Goal: Task Accomplishment & Management: Manage account settings

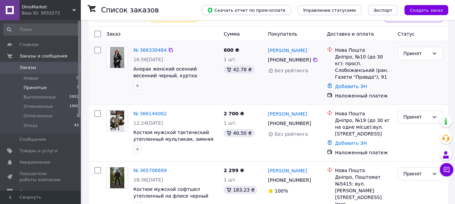
scroll to position [67, 0]
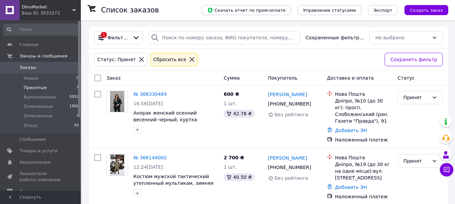
click at [35, 89] on span "Принятые" at bounding box center [35, 88] width 23 height 6
click at [153, 155] on link "№ 366144002" at bounding box center [149, 157] width 33 height 5
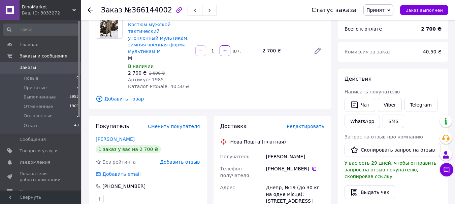
scroll to position [67, 0]
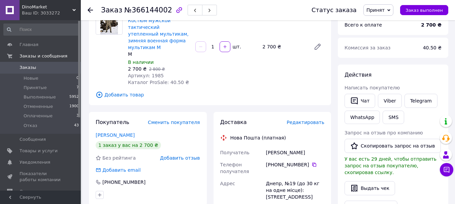
click at [384, 13] on span "Принят" at bounding box center [375, 9] width 18 height 5
click at [218, 82] on div "Товары в заказе (1) −4% Костюм мужской тактический утепленный мультикам, зимняя…" at bounding box center [210, 46] width 242 height 117
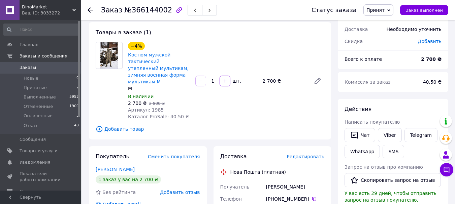
scroll to position [0, 0]
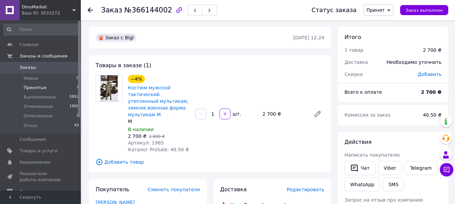
click at [32, 86] on span "Принятые" at bounding box center [35, 88] width 23 height 6
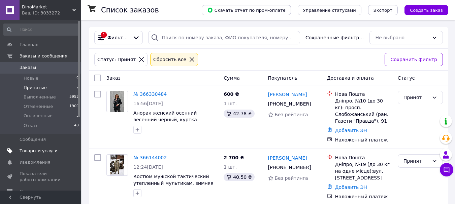
click at [33, 151] on span "Товары и услуги" at bounding box center [39, 151] width 38 height 6
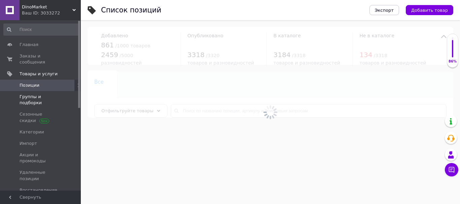
click at [30, 94] on span "Группы и подборки" at bounding box center [41, 100] width 43 height 12
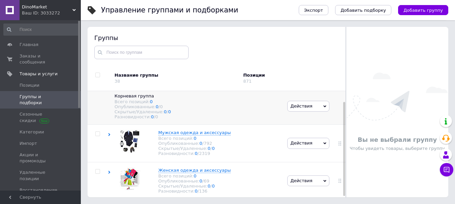
scroll to position [12, 0]
click at [108, 171] on icon at bounding box center [109, 172] width 3 height 3
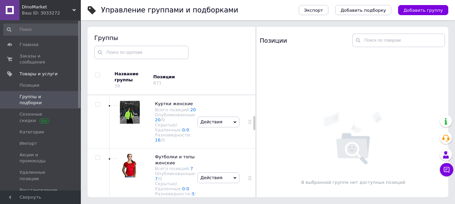
scroll to position [134, 0]
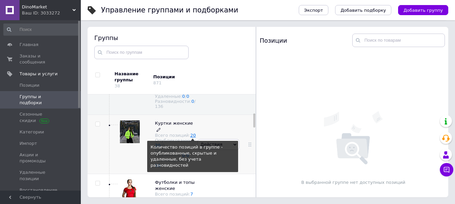
click at [190, 138] on link "20" at bounding box center [193, 135] width 6 height 5
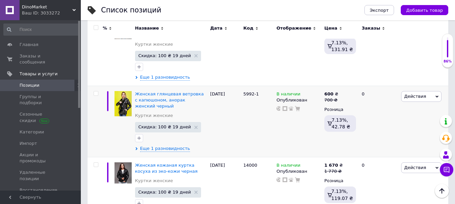
scroll to position [842, 0]
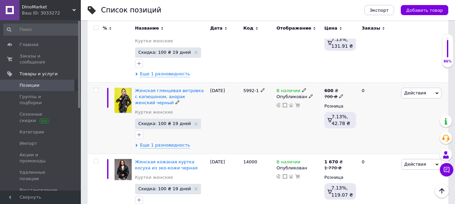
click at [340, 94] on icon at bounding box center [341, 96] width 4 height 4
type input "7"
type input "800"
click at [237, 93] on div "01.09.2025" at bounding box center [224, 117] width 33 height 71
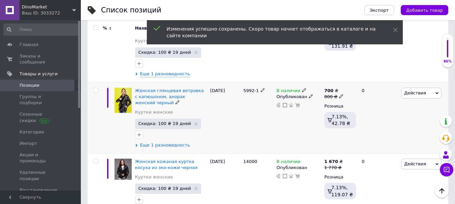
click at [156, 142] on span "Еще 1 разновидность" at bounding box center [165, 145] width 50 height 6
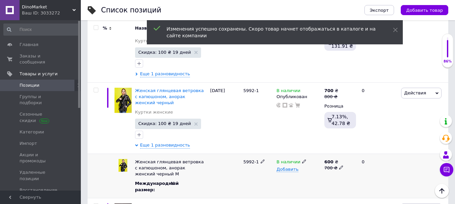
click at [339, 166] on icon at bounding box center [341, 168] width 4 height 4
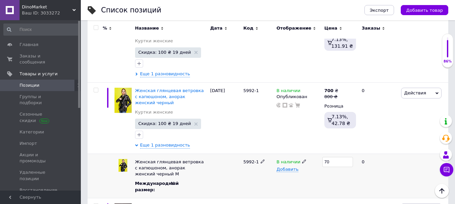
type input "7"
type input "800"
click at [337, 154] on div at bounding box center [339, 176] width 35 height 44
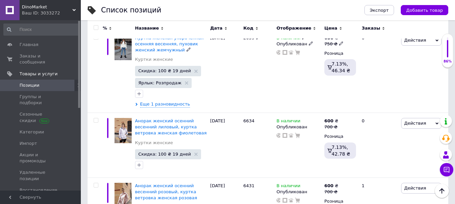
scroll to position [1077, 0]
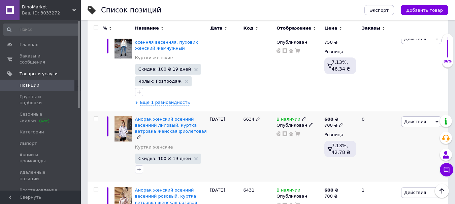
click at [339, 123] on use at bounding box center [341, 125] width 4 height 4
type input "7"
type input "800"
click at [290, 125] on div "В наличии Опубликован" at bounding box center [299, 146] width 48 height 71
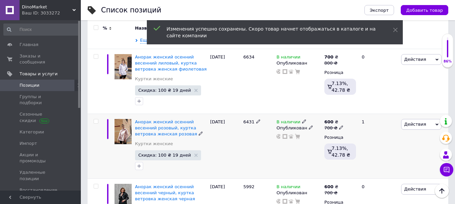
scroll to position [1144, 0]
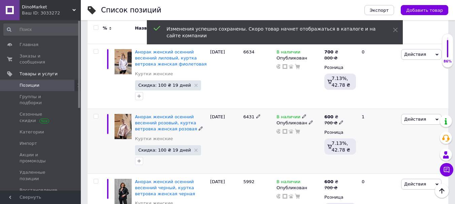
click at [339, 121] on icon at bounding box center [341, 123] width 4 height 4
type input "7"
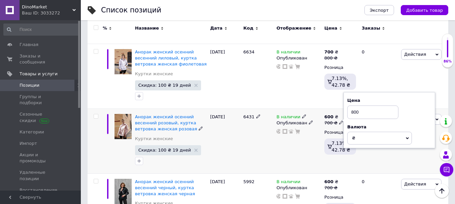
type input "800"
click at [291, 109] on div "В наличии Опубликован" at bounding box center [299, 141] width 48 height 65
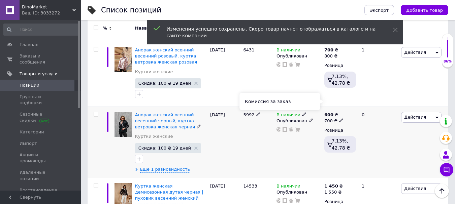
scroll to position [1212, 0]
click at [340, 118] on icon at bounding box center [341, 120] width 4 height 4
type input "7"
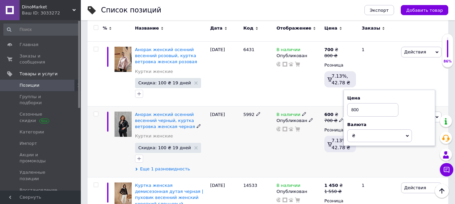
type input "800"
click at [164, 166] on span "Еще 1 разновидность" at bounding box center [165, 169] width 50 height 6
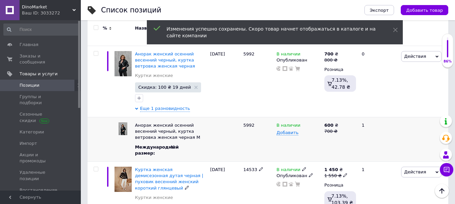
scroll to position [1279, 0]
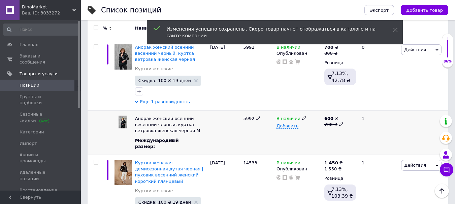
click at [339, 122] on icon at bounding box center [341, 124] width 4 height 4
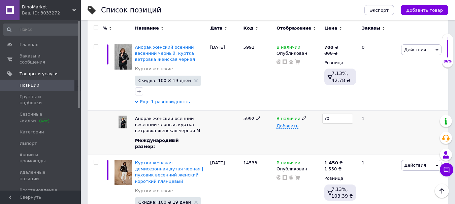
type input "7"
type input "800"
click at [346, 111] on div "800" at bounding box center [339, 133] width 35 height 44
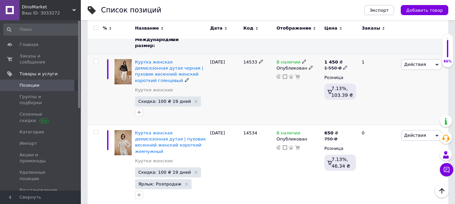
scroll to position [1412, 0]
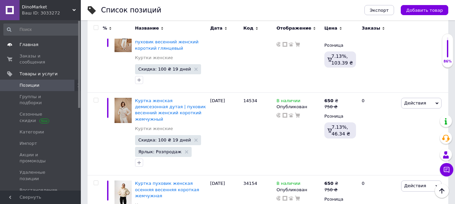
click at [28, 43] on span "Главная" at bounding box center [29, 45] width 19 height 6
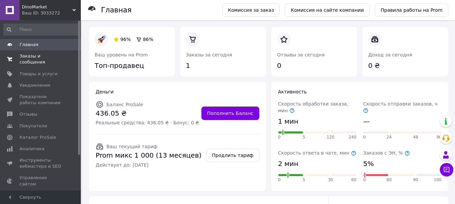
click at [35, 56] on span "Заказы и сообщения" at bounding box center [41, 59] width 43 height 12
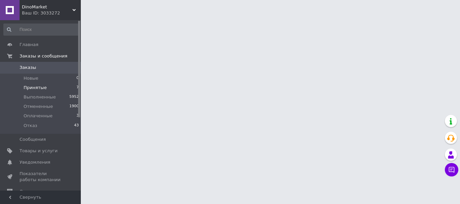
click at [36, 87] on span "Принятые" at bounding box center [35, 88] width 23 height 6
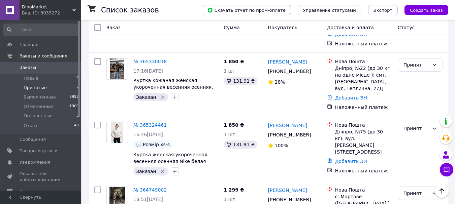
scroll to position [286, 0]
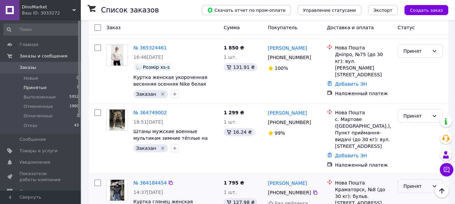
click at [410, 183] on div "Принят" at bounding box center [416, 186] width 26 height 7
click at [409, 103] on li "Выполнен" at bounding box center [420, 102] width 44 height 12
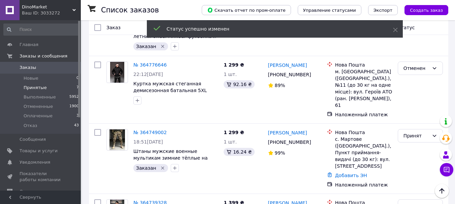
scroll to position [832, 0]
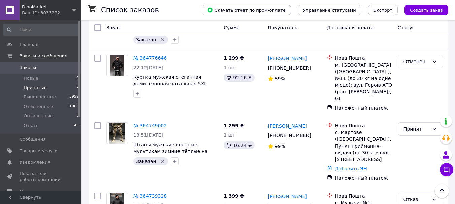
click at [31, 84] on li "Принятые 7" at bounding box center [41, 87] width 83 height 9
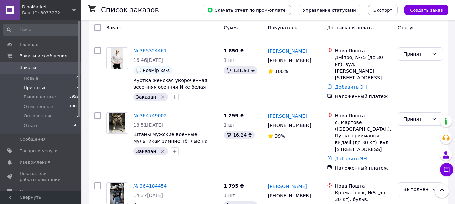
scroll to position [305, 0]
click at [412, 115] on div "Принят" at bounding box center [416, 118] width 26 height 7
click at [414, 107] on li "Выполнен" at bounding box center [420, 107] width 44 height 12
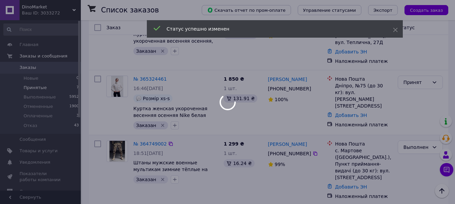
scroll to position [238, 0]
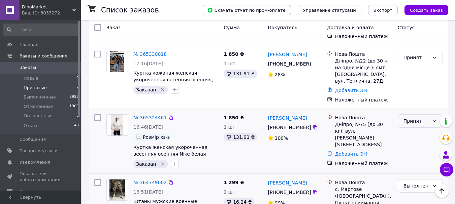
click at [407, 117] on div "Принят" at bounding box center [416, 120] width 26 height 7
click at [411, 111] on li "Выполнен" at bounding box center [420, 109] width 44 height 12
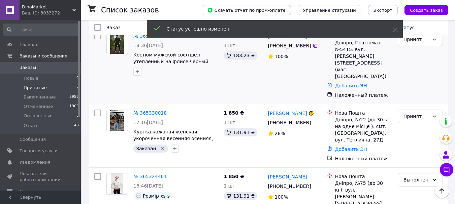
scroll to position [187, 0]
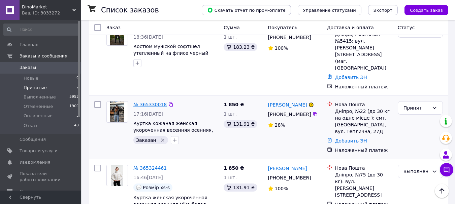
click at [154, 102] on link "№ 365330018" at bounding box center [149, 104] width 33 height 5
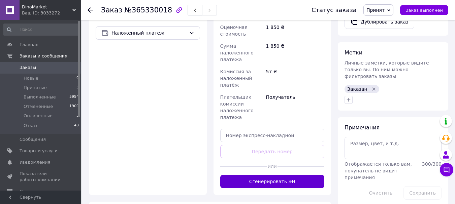
scroll to position [350, 0]
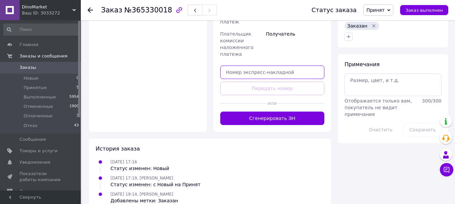
paste input "20451266676783"
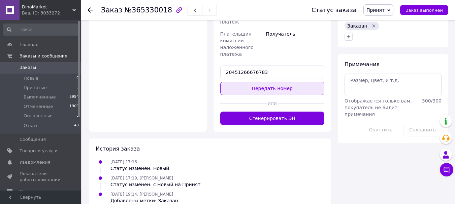
click at [260, 82] on button "Передать номер" at bounding box center [272, 88] width 104 height 13
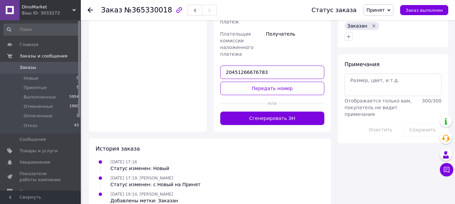
drag, startPoint x: 266, startPoint y: 58, endPoint x: 207, endPoint y: 62, distance: 59.0
paste input "480214"
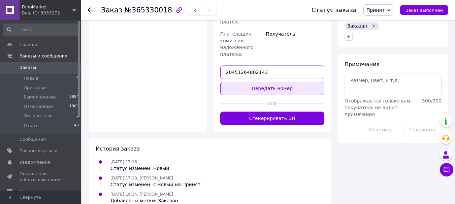
type input "20451264802143"
click at [278, 82] on button "Передать номер" at bounding box center [272, 88] width 104 height 13
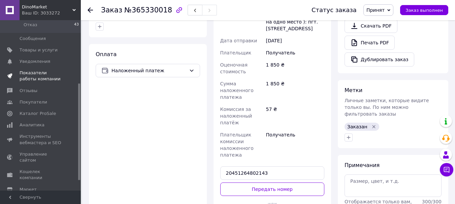
scroll to position [129, 0]
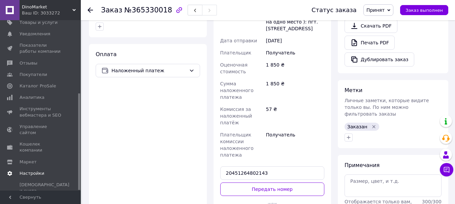
click at [28, 171] on span "Настройки" at bounding box center [32, 174] width 25 height 6
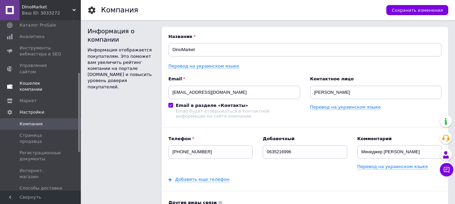
scroll to position [146, 0]
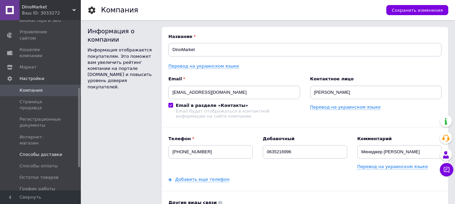
click at [30, 152] on span "Способы доставки" at bounding box center [41, 155] width 43 height 6
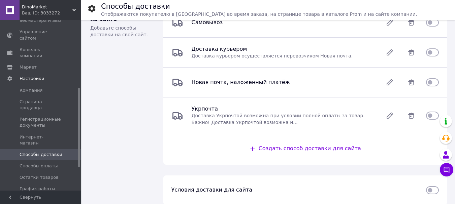
scroll to position [331, 0]
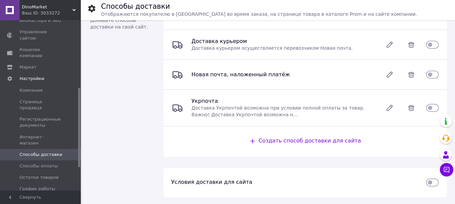
click at [432, 47] on input "checkbox" at bounding box center [432, 44] width 13 height 7
checkbox input "true"
click at [428, 75] on input "checkbox" at bounding box center [432, 74] width 13 height 7
checkbox input "true"
click at [431, 108] on input "checkbox" at bounding box center [432, 108] width 13 height 7
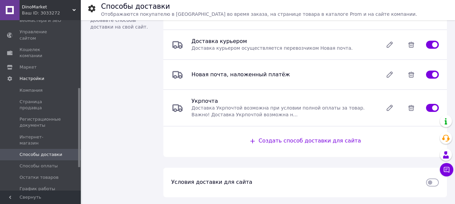
checkbox input "true"
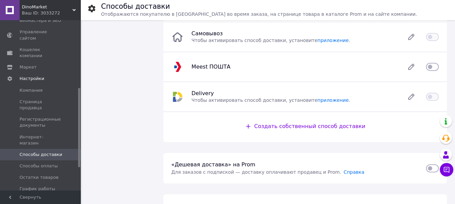
scroll to position [101, 0]
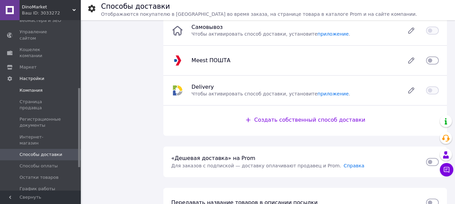
click at [27, 88] on span "Компания" at bounding box center [31, 91] width 23 height 6
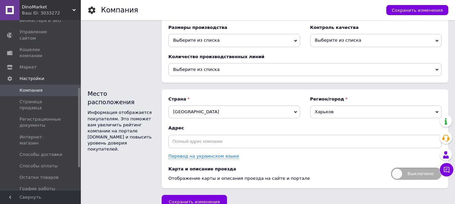
scroll to position [919, 0]
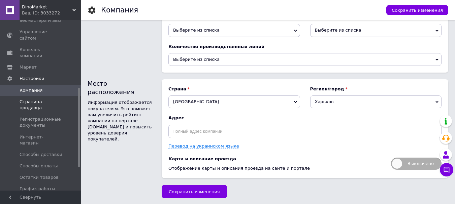
click at [35, 99] on span "Страница продавца" at bounding box center [41, 105] width 43 height 12
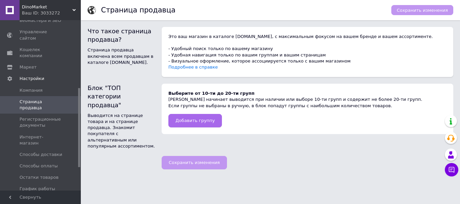
click at [201, 122] on span "Добавить группу" at bounding box center [194, 120] width 39 height 5
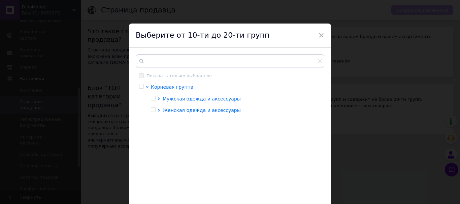
click at [158, 99] on icon at bounding box center [159, 99] width 2 height 3
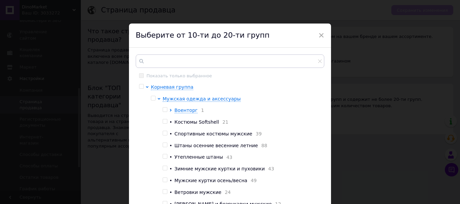
scroll to position [34, 0]
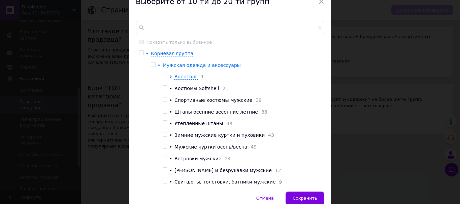
click at [163, 90] on input "checkbox" at bounding box center [165, 88] width 4 height 4
checkbox input "true"
click at [171, 76] on div at bounding box center [171, 77] width 5 height 7
click at [170, 76] on icon at bounding box center [170, 76] width 3 height 3
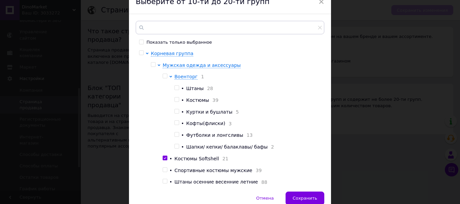
click at [175, 101] on input "checkbox" at bounding box center [176, 100] width 4 height 4
checkbox input "true"
click at [176, 88] on input "checkbox" at bounding box center [176, 88] width 4 height 4
checkbox input "true"
click at [176, 112] on input "checkbox" at bounding box center [176, 111] width 4 height 4
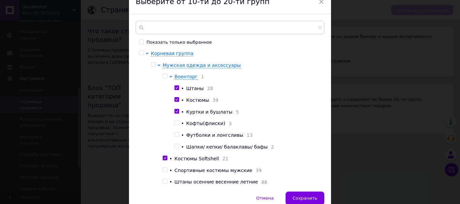
checkbox input "true"
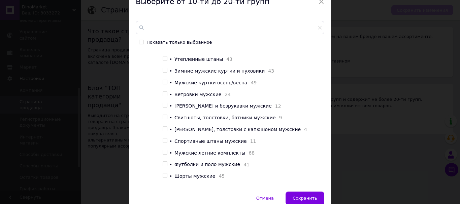
scroll to position [101, 0]
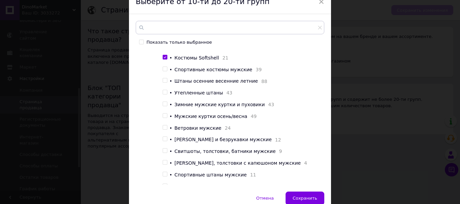
click at [163, 95] on input "checkbox" at bounding box center [165, 92] width 4 height 4
checkbox input "true"
click at [166, 118] on input "checkbox" at bounding box center [165, 116] width 4 height 4
checkbox input "true"
click at [163, 130] on input "checkbox" at bounding box center [165, 128] width 4 height 4
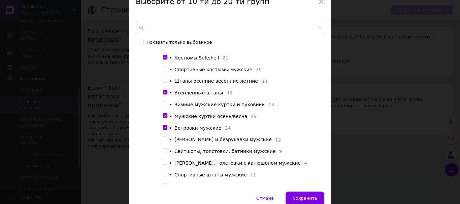
checkbox input "true"
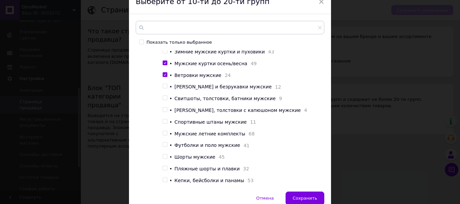
scroll to position [168, 0]
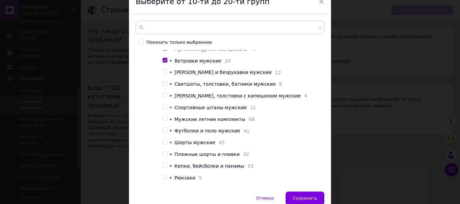
click at [164, 109] on input "checkbox" at bounding box center [165, 107] width 4 height 4
checkbox input "true"
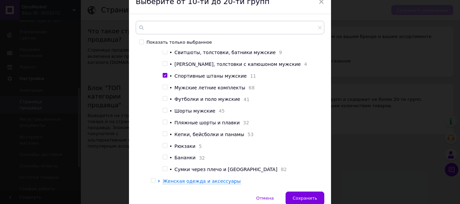
scroll to position [213, 0]
click at [165, 168] on input "checkbox" at bounding box center [165, 169] width 4 height 4
checkbox input "true"
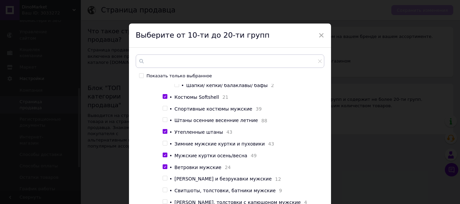
scroll to position [101, 0]
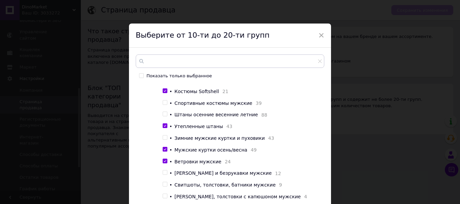
click at [163, 105] on input "checkbox" at bounding box center [165, 103] width 4 height 4
checkbox input "true"
click at [163, 116] on input "checkbox" at bounding box center [165, 114] width 4 height 4
checkbox input "true"
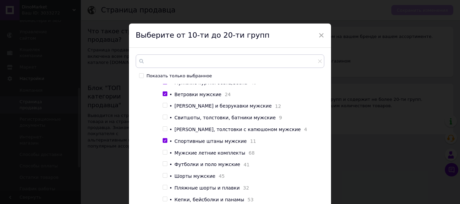
scroll to position [135, 0]
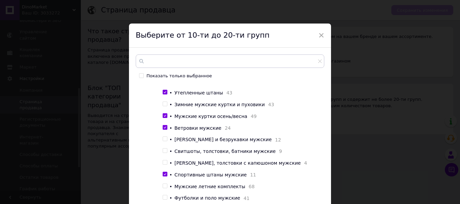
click at [163, 106] on input "checkbox" at bounding box center [165, 104] width 4 height 4
checkbox input "true"
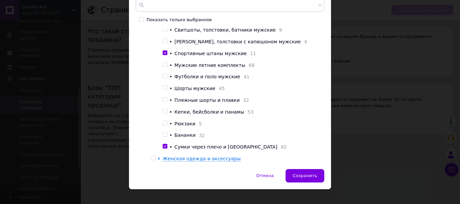
scroll to position [65, 0]
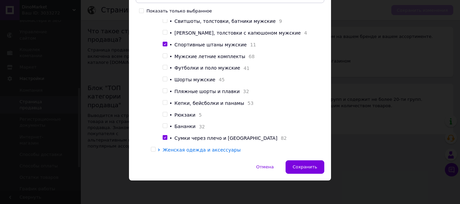
click at [166, 149] on span "Женская одежда и аксессуары" at bounding box center [202, 149] width 78 height 5
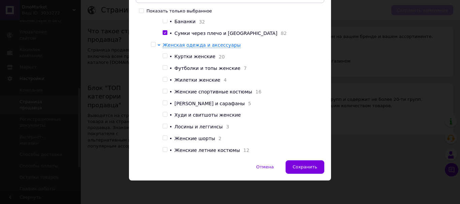
scroll to position [314, 0]
click at [164, 58] on input "checkbox" at bounding box center [165, 56] width 4 height 4
checkbox input "true"
click at [163, 94] on input "checkbox" at bounding box center [165, 91] width 4 height 4
checkbox input "true"
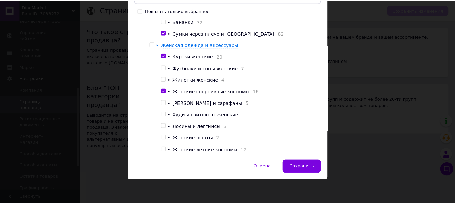
scroll to position [322, 0]
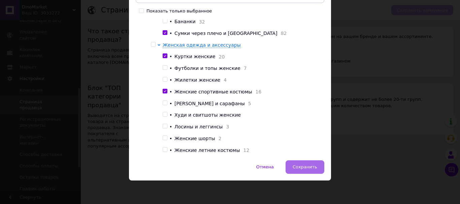
click at [306, 167] on span "Сохранить" at bounding box center [305, 167] width 25 height 5
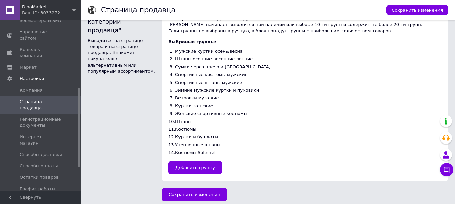
scroll to position [79, 0]
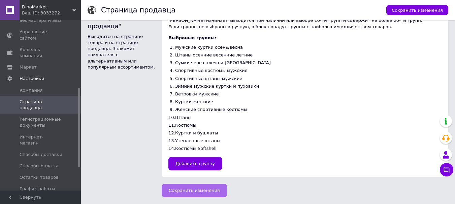
click at [195, 188] on span "Сохранить изменения" at bounding box center [194, 190] width 51 height 5
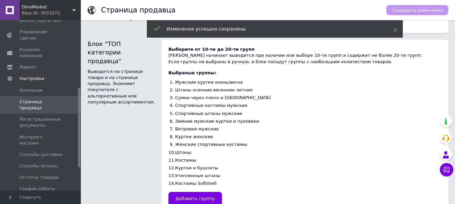
scroll to position [0, 0]
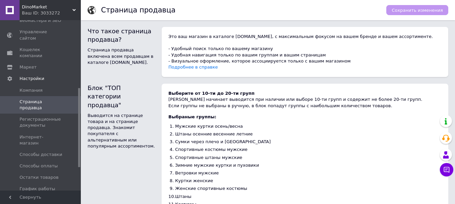
click at [401, 10] on div "Сохранить изменения" at bounding box center [417, 10] width 62 height 10
click at [36, 134] on span "Интернет-магазин" at bounding box center [41, 140] width 43 height 12
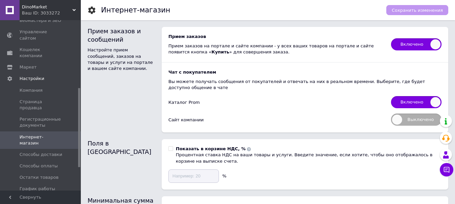
click at [396, 122] on span "Выключено" at bounding box center [416, 120] width 50 height 12
click at [391, 114] on input "Выключено" at bounding box center [388, 111] width 4 height 4
checkbox input "true"
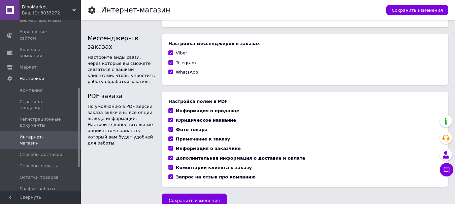
scroll to position [506, 0]
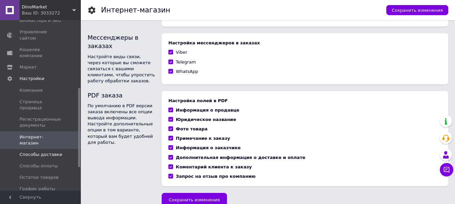
click at [44, 152] on span "Способы доставки" at bounding box center [41, 155] width 43 height 6
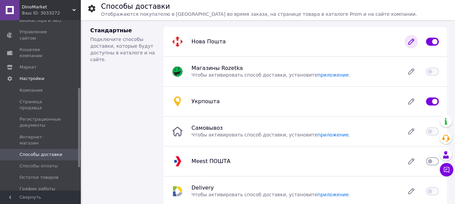
click at [408, 41] on icon at bounding box center [410, 41] width 13 height 13
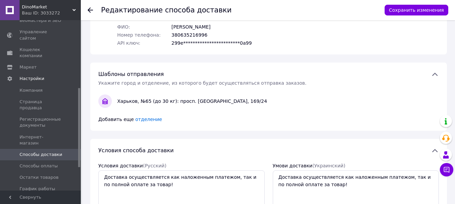
scroll to position [135, 0]
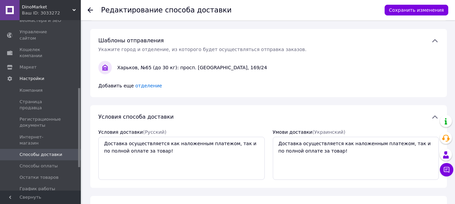
click at [152, 83] on span "отделение" at bounding box center [148, 85] width 27 height 5
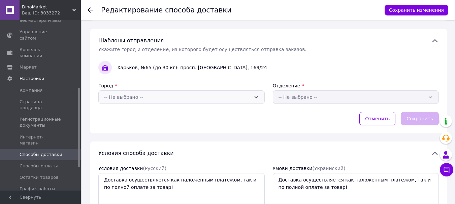
click at [198, 94] on div "-- Не выбрано --" at bounding box center [177, 97] width 147 height 7
click at [118, 110] on input "Хменицкий" at bounding box center [181, 110] width 155 height 13
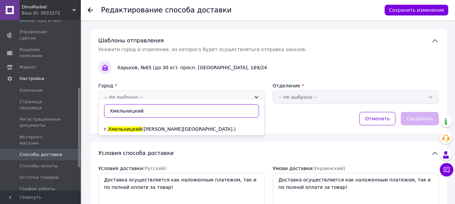
click at [148, 109] on input "Хмельницкий" at bounding box center [181, 110] width 155 height 13
type input "Хмельницкий"
click at [128, 130] on span "Хмельницкий" at bounding box center [125, 129] width 34 height 5
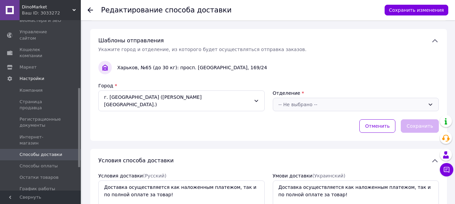
click at [314, 101] on div "-- Не выбрано --" at bounding box center [351, 104] width 147 height 7
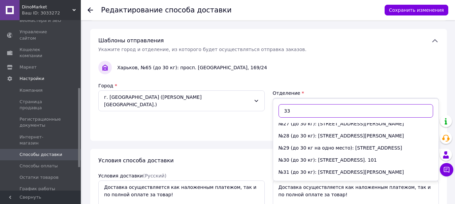
scroll to position [370, 0]
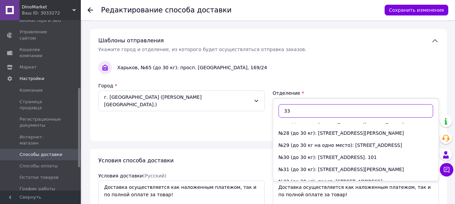
type input "33"
click at [292, 188] on li "№33 (до 30 кг): ул. Бандеры Степана, 2/1А, пом. 403" at bounding box center [356, 194] width 166 height 12
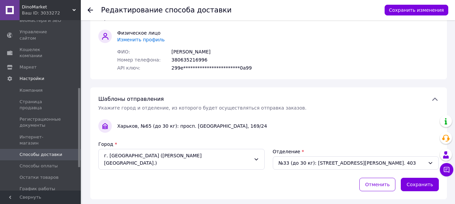
scroll to position [67, 0]
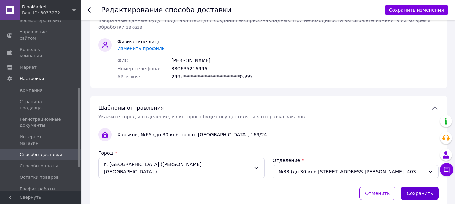
click at [420, 187] on button "Сохранить" at bounding box center [420, 193] width 38 height 13
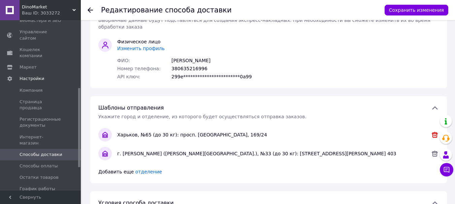
click at [436, 132] on icon at bounding box center [435, 135] width 6 height 6
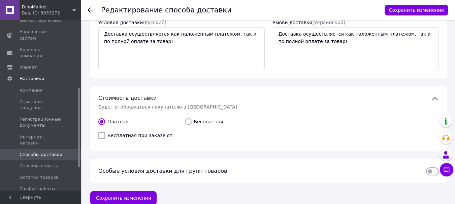
scroll to position [246, 0]
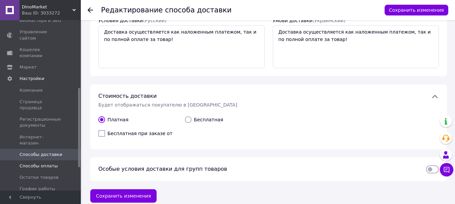
click at [31, 163] on span "Способы оплаты" at bounding box center [39, 166] width 38 height 6
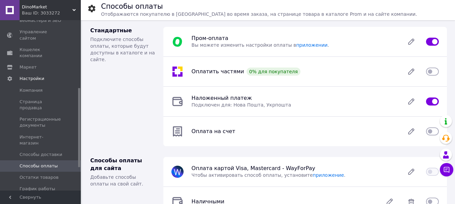
click at [430, 133] on input "checkbox" at bounding box center [432, 131] width 13 height 7
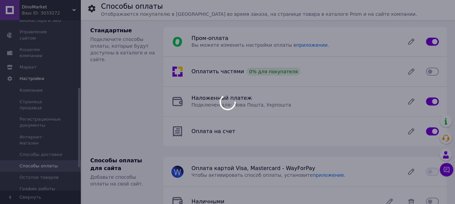
checkbox input "false"
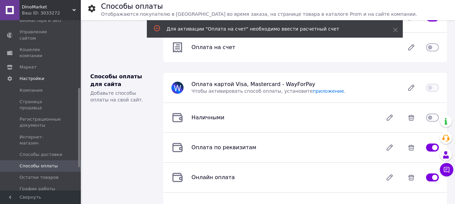
scroll to position [101, 0]
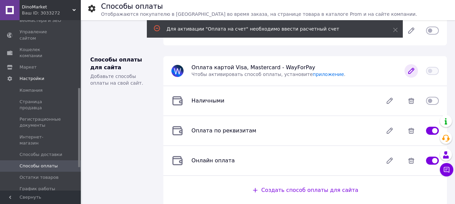
click at [411, 72] on icon at bounding box center [410, 70] width 5 height 5
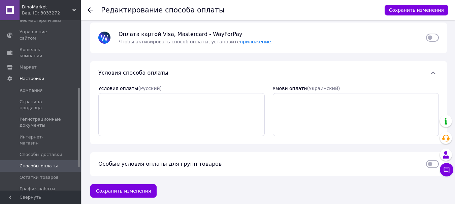
scroll to position [7, 0]
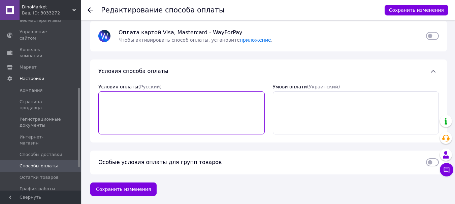
click at [110, 97] on textarea "Условия оплаты  (Русский)" at bounding box center [181, 113] width 166 height 43
click at [104, 100] on textarea "Оплата производится" at bounding box center [181, 113] width 166 height 43
click at [129, 98] on textarea "Возможна Оплата производится" at bounding box center [181, 113] width 166 height 43
click at [131, 98] on textarea "Возможна Оплата производится" at bounding box center [181, 113] width 166 height 43
drag, startPoint x: 144, startPoint y: 98, endPoint x: 195, endPoint y: 99, distance: 50.8
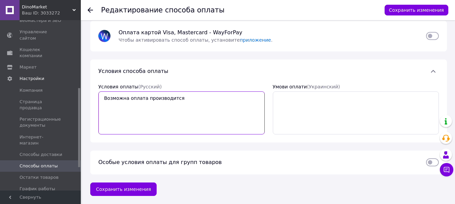
click at [195, 99] on textarea "Возможна оплата производится" at bounding box center [181, 113] width 166 height 43
drag, startPoint x: 186, startPoint y: 99, endPoint x: 191, endPoint y: 100, distance: 5.2
click at [186, 99] on textarea "Возможна оплата по номеру карты. Карту для о" at bounding box center [181, 113] width 166 height 43
click at [210, 98] on textarea "Возможна оплата по номеру карты. Номер карту для о" at bounding box center [181, 113] width 166 height 43
click at [232, 100] on textarea "Возможна оплата по номеру карты. Номер карты для о" at bounding box center [181, 113] width 166 height 43
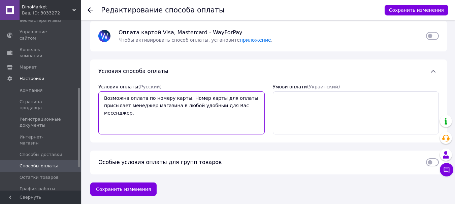
click at [236, 107] on textarea "Возможна оплата по номеру карты. Номер карты для оплаты присылает менеджер мага…" at bounding box center [181, 113] width 166 height 43
click at [255, 105] on textarea "Возможна оплата по номеру карты. Номер карты для оплаты присылает менеджер мага…" at bounding box center [181, 113] width 166 height 43
click at [260, 105] on textarea "Возможна оплата по номеру карты. Номер карты для оплаты присылает менеджер мага…" at bounding box center [181, 113] width 166 height 43
drag, startPoint x: 104, startPoint y: 99, endPoint x: 258, endPoint y: 110, distance: 153.8
click at [258, 110] on textarea "Возможна оплата по номеру карты. Номер карты для оплаты присылает менеджер мага…" at bounding box center [181, 113] width 166 height 43
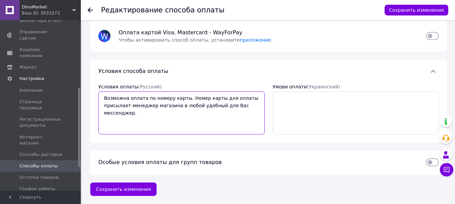
type textarea "Возможна оплата по номеру карты. Номер карты для оплаты присылает менеджер мага…"
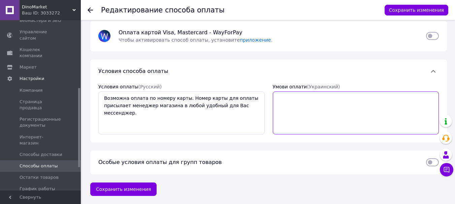
paste textarea "Можлива оплата за номером картки. Номер картки для оплати надсилає менеджер маг…"
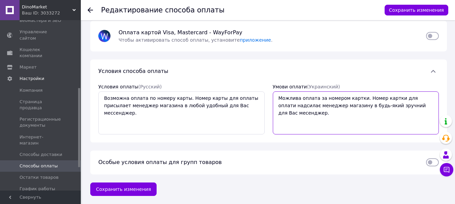
type textarea "Можлива оплата за номером картки. Номер картки для оплати надсилає менеджер маг…"
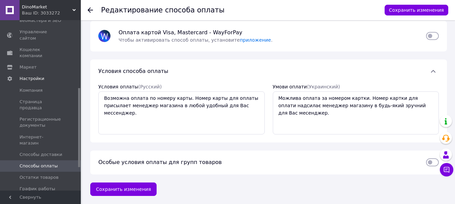
click at [433, 37] on input "checkbox" at bounding box center [432, 36] width 13 height 7
checkbox input "false"
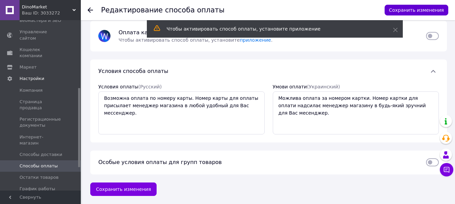
click at [422, 12] on button "Сохранить изменения" at bounding box center [416, 10] width 64 height 11
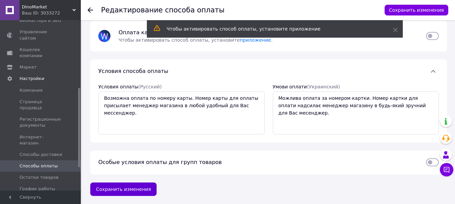
click at [121, 191] on button "Сохранить изменения" at bounding box center [123, 189] width 66 height 13
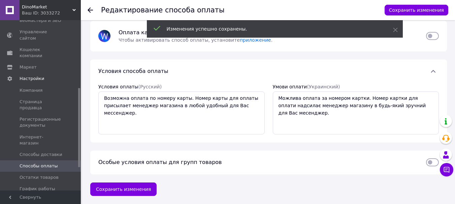
click at [46, 163] on span "Способы оплаты" at bounding box center [39, 166] width 38 height 6
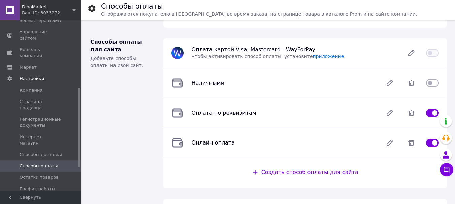
scroll to position [135, 0]
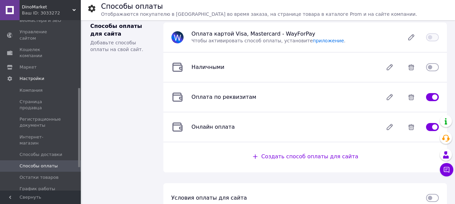
click at [430, 69] on input "checkbox" at bounding box center [432, 67] width 13 height 7
checkbox input "true"
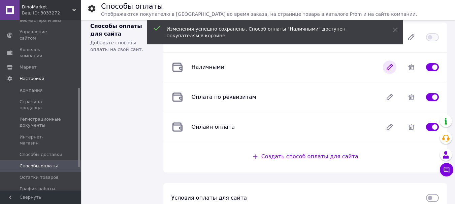
click at [388, 65] on icon at bounding box center [389, 67] width 13 height 13
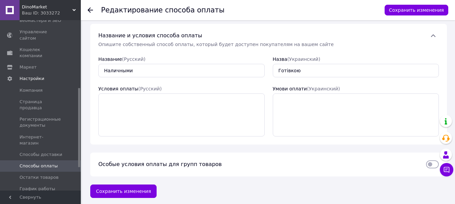
scroll to position [43, 0]
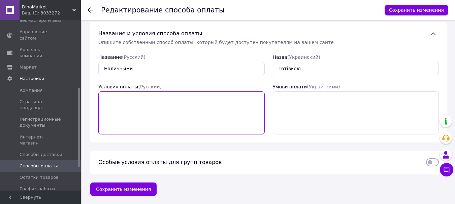
click at [117, 100] on textarea "Условия оплаты  (Русский)" at bounding box center [181, 113] width 166 height 43
type textarea "О"
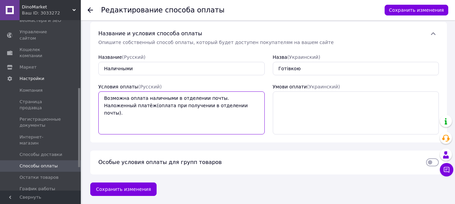
click at [120, 105] on textarea "Возможна оплата наличными в отделении почты. Наложенный платёж(оплата при получ…" at bounding box center [181, 113] width 166 height 43
click at [217, 106] on textarea "Возможна оплата наличными в отделении почты. Наложенный платёж (оплата при полу…" at bounding box center [181, 113] width 166 height 43
type textarea "Возможна оплата наличными в отделении почты. Наложенный платёж (оплата при полу…"
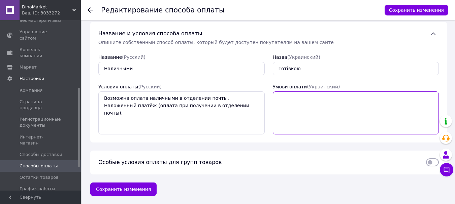
click at [294, 96] on textarea "Умови оплати  (Украинский)" at bounding box center [356, 113] width 166 height 43
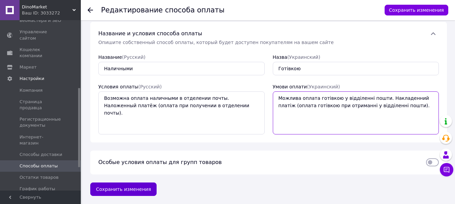
type textarea "Можлива оплата готівкою у відділенні пошти. Накладенний платіж (оплата готівкою…"
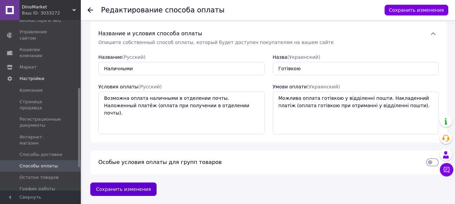
click at [128, 194] on button "Сохранить изменения" at bounding box center [123, 189] width 66 height 13
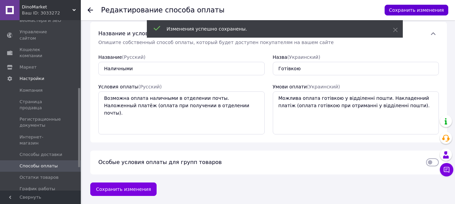
click at [423, 10] on button "Сохранить изменения" at bounding box center [416, 10] width 64 height 11
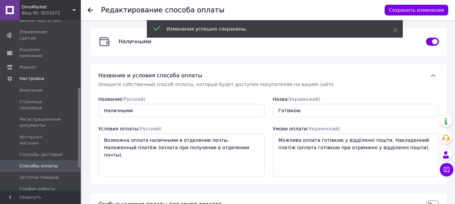
scroll to position [0, 0]
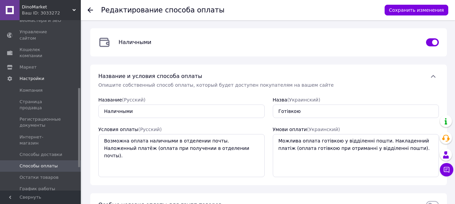
click at [41, 163] on span "Способы оплаты" at bounding box center [39, 166] width 38 height 6
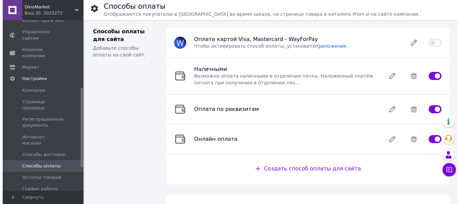
scroll to position [158, 0]
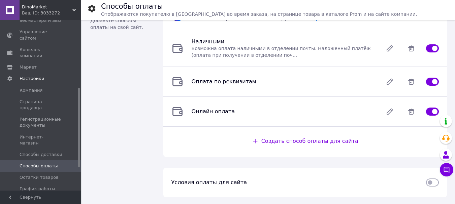
click at [433, 185] on input "checkbox" at bounding box center [432, 182] width 13 height 7
checkbox input "true"
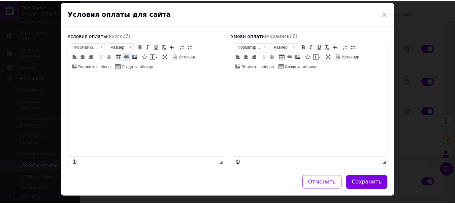
scroll to position [38, 0]
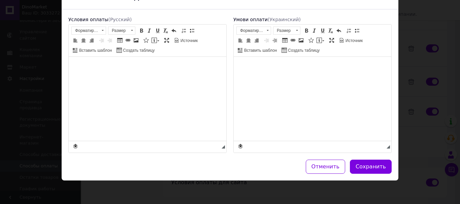
click at [111, 69] on body "Визуальный текстовый редактор, CAC0A7C5-88F2-4F0A-B25D-25C425948BE5" at bounding box center [147, 66] width 144 height 7
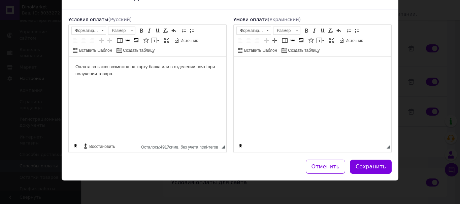
click at [207, 66] on body "Оплата за заказ возможна на карту банка или в отделении почті при получении тов…" at bounding box center [147, 70] width 144 height 14
click at [121, 71] on body "Оплата за заказ возможна на карту банка или в отделении почты при получении тов…" at bounding box center [147, 70] width 144 height 14
drag, startPoint x: 112, startPoint y: 73, endPoint x: 115, endPoint y: 73, distance: 3.4
click at [112, 73] on body "Оплата за заказ возможна на карту банка или в отделении почты при получении тов…" at bounding box center [147, 70] width 144 height 14
click at [164, 75] on body "Оплата за заказ возможна на карту банка или в отделении почты при получении тов…" at bounding box center [147, 70] width 144 height 14
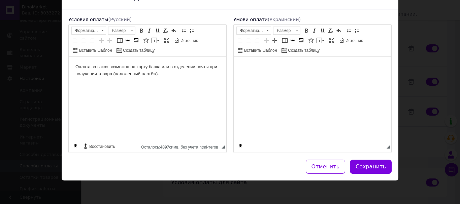
click at [267, 60] on html at bounding box center [313, 67] width 158 height 21
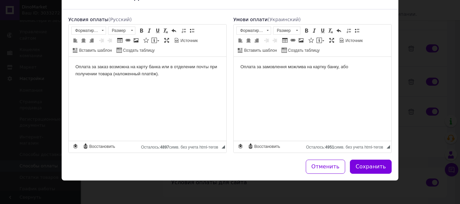
click at [161, 66] on body "Оплата за заказ возможна на карту банка или в отделении почты при получении тов…" at bounding box center [147, 70] width 144 height 14
click at [355, 68] on body "Оплата за замовлення можлива на картку банку, або" at bounding box center [312, 66] width 144 height 7
click at [298, 74] on body "Оплата за замовлення можлива на картку банку, або у відділенні пошти при отрима…" at bounding box center [312, 70] width 144 height 14
click at [307, 74] on body "Оплата за замовлення можлива на картку банку, або у відділенні пошти при отрима…" at bounding box center [312, 70] width 144 height 14
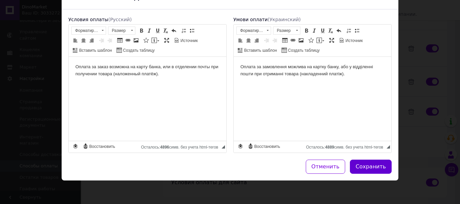
click at [371, 170] on button "Сохранить" at bounding box center [371, 167] width 42 height 14
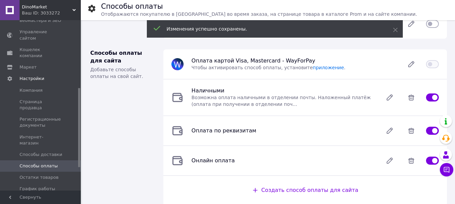
scroll to position [158, 0]
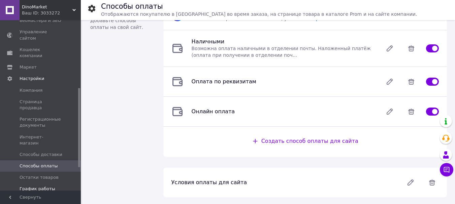
click at [40, 186] on span "График работы" at bounding box center [38, 189] width 36 height 6
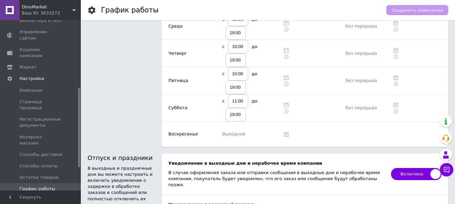
scroll to position [135, 0]
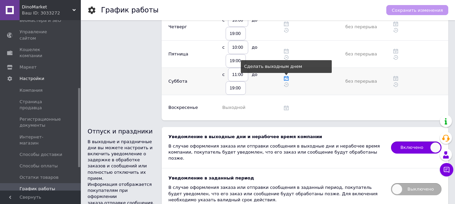
click at [286, 78] on use at bounding box center [286, 78] width 5 height 5
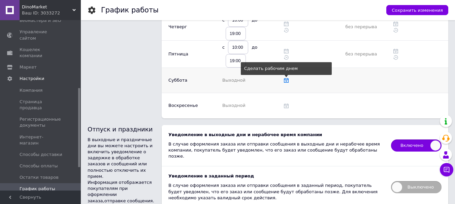
click at [286, 80] on use at bounding box center [286, 80] width 5 height 5
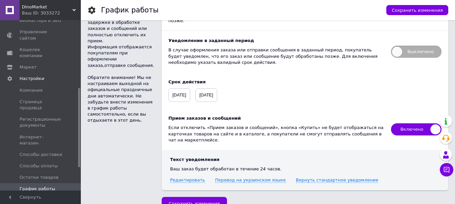
scroll to position [273, 0]
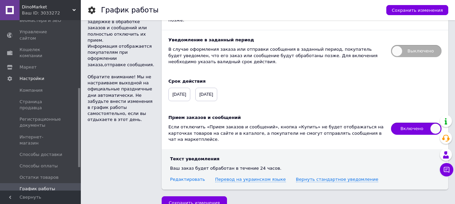
click at [182, 177] on link "Редактировать" at bounding box center [187, 179] width 35 height 5
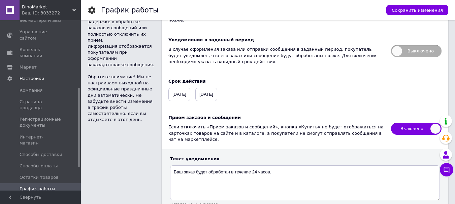
scroll to position [239, 0]
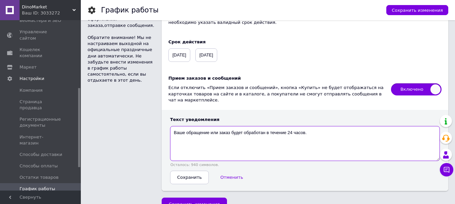
scroll to position [313, 0]
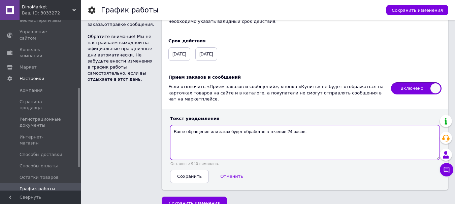
click at [174, 125] on textarea "Ваше обращение или заказ будет обработан в течение 24 часов." at bounding box center [305, 142] width 270 height 35
click at [219, 125] on textarea "Здравствуйте! Сейчас у компании не рабочее времяВаше обращение или заказ будет …" at bounding box center [305, 142] width 270 height 35
click at [304, 125] on textarea "Здравствуйте! На данный момент у компании не рабочее времяВаше обращение или за…" at bounding box center [305, 142] width 270 height 35
click at [191, 128] on textarea "Здравствуйте! Вы обратились в кампанию в нерабочее время, Ваше обращение или за…" at bounding box center [305, 142] width 270 height 35
type textarea "Здравствуйте! Вы обратились в кампанию в нерабочее время, Ваше обращение или за…"
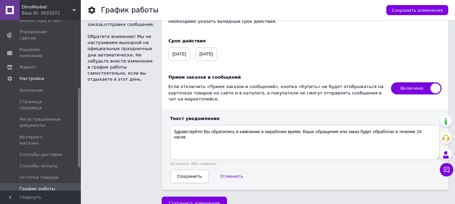
click at [195, 170] on button "Сохранить" at bounding box center [189, 176] width 39 height 13
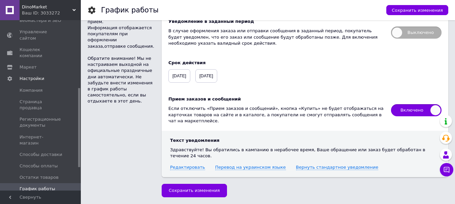
scroll to position [273, 0]
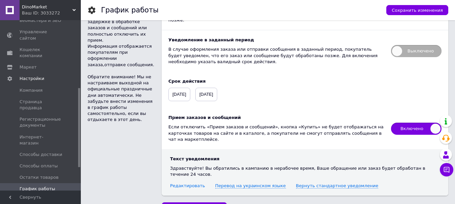
click at [193, 183] on link "Редактировать" at bounding box center [187, 185] width 35 height 5
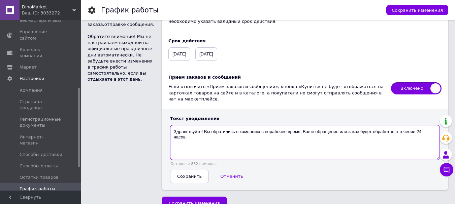
drag, startPoint x: 417, startPoint y: 119, endPoint x: 422, endPoint y: 127, distance: 8.3
click at [422, 127] on textarea "Здравствуйте! Вы обратились в кампанию в нерабочее время, Ваше обращение или за…" at bounding box center [305, 142] width 270 height 35
type textarea "Здравствуйте! Вы обратились в кампанию в нерабочее время, Ваше обращение или за…"
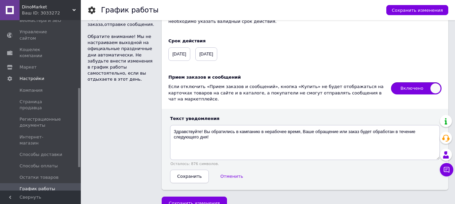
click at [191, 174] on span "Сохранить" at bounding box center [189, 176] width 25 height 5
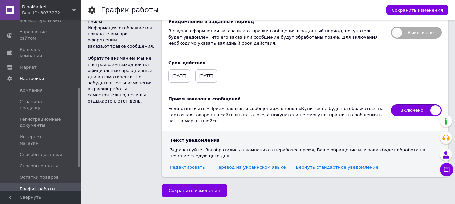
scroll to position [279, 0]
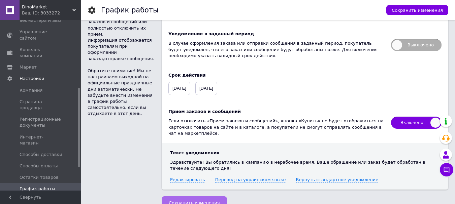
click at [194, 201] on span "Сохранить изменения" at bounding box center [194, 203] width 51 height 5
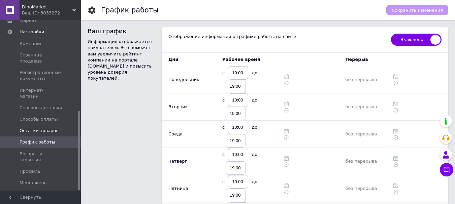
scroll to position [196, 0]
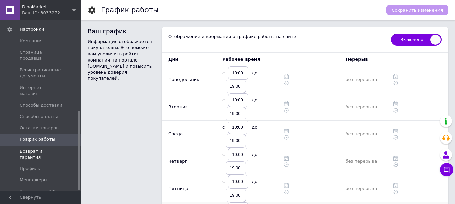
click at [32, 148] on span "Возврат и гарантия" at bounding box center [41, 154] width 43 height 12
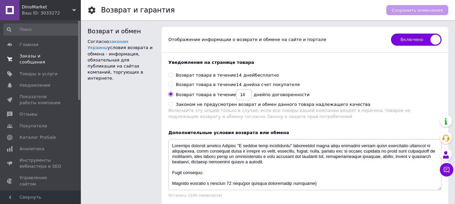
click at [46, 56] on span "Заказы и сообщения" at bounding box center [41, 59] width 43 height 12
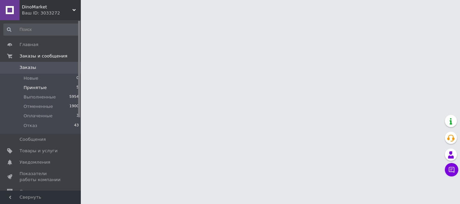
click at [35, 88] on span "Принятые" at bounding box center [35, 88] width 23 height 6
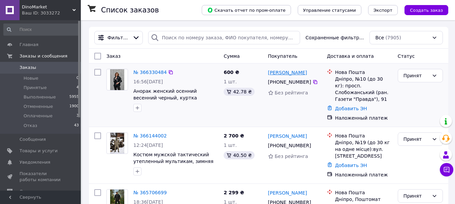
click at [277, 73] on link "[PERSON_NAME]" at bounding box center [287, 72] width 39 height 7
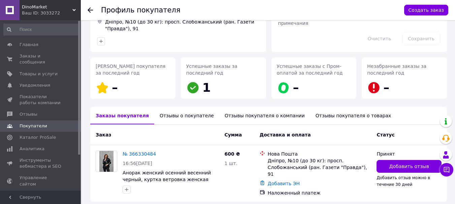
scroll to position [92, 0]
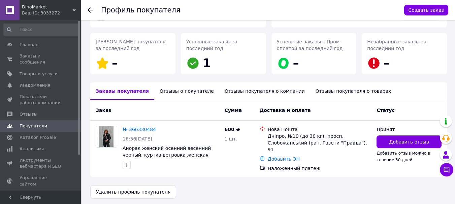
click at [183, 94] on div "Отзывы о покупателе" at bounding box center [186, 91] width 65 height 18
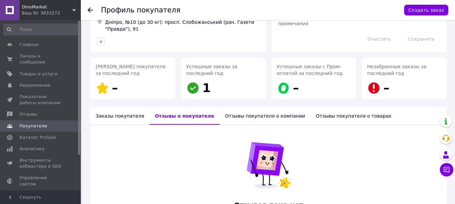
scroll to position [0, 0]
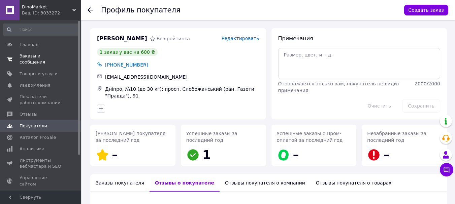
click at [29, 57] on span "Заказы и сообщения" at bounding box center [41, 59] width 43 height 12
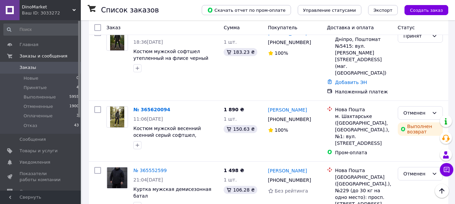
scroll to position [168, 0]
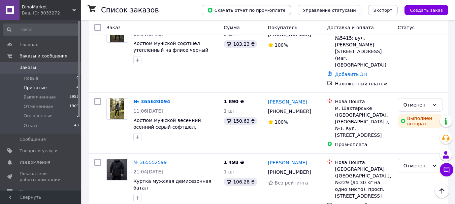
click at [29, 87] on span "Принятые" at bounding box center [35, 88] width 23 height 6
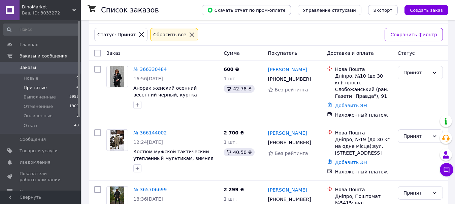
scroll to position [67, 0]
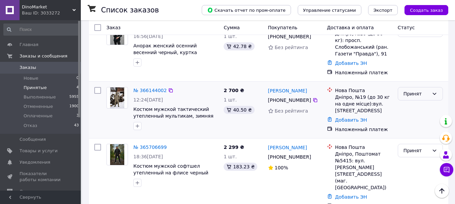
click at [407, 90] on div "Принят" at bounding box center [416, 93] width 26 height 7
click at [408, 102] on li "Выполнен" at bounding box center [420, 102] width 44 height 12
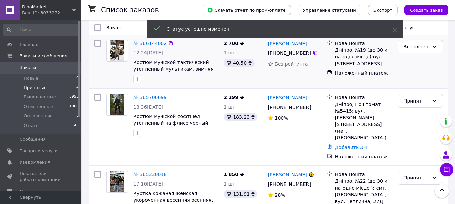
scroll to position [119, 0]
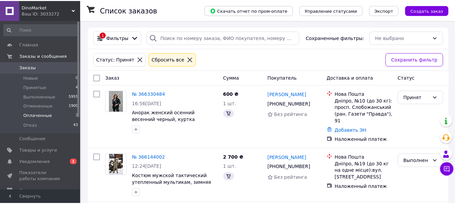
scroll to position [119, 0]
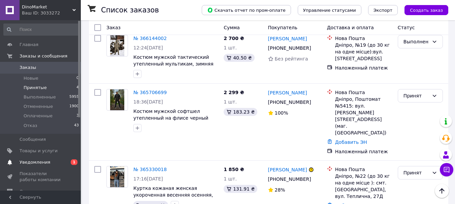
click at [29, 162] on span "Уведомления" at bounding box center [35, 163] width 31 height 6
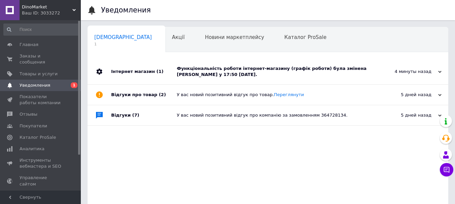
click at [440, 71] on div "Інтернет магазин (1) Функціональність роботи інтернет-магазину (графік роботи) …" at bounding box center [268, 161] width 361 height 205
